Goal: Task Accomplishment & Management: Use online tool/utility

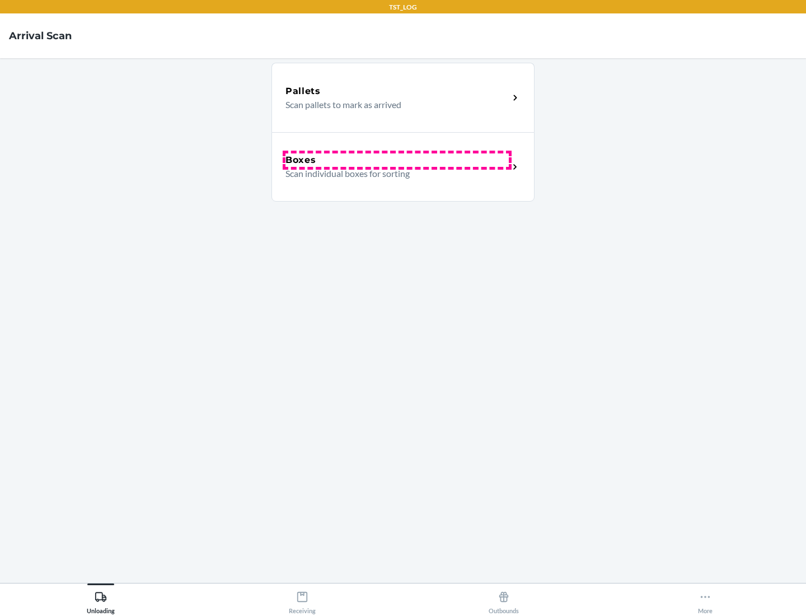
click at [397, 160] on div "Boxes" at bounding box center [396, 159] width 223 height 13
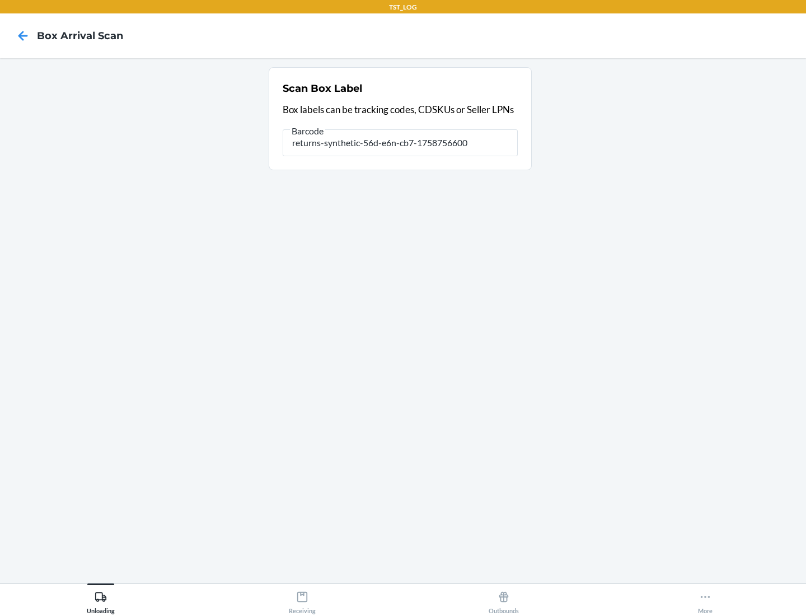
type input "returns-synthetic-56d-e6n-cb7-1758756600"
